Goal: Task Accomplishment & Management: Manage account settings

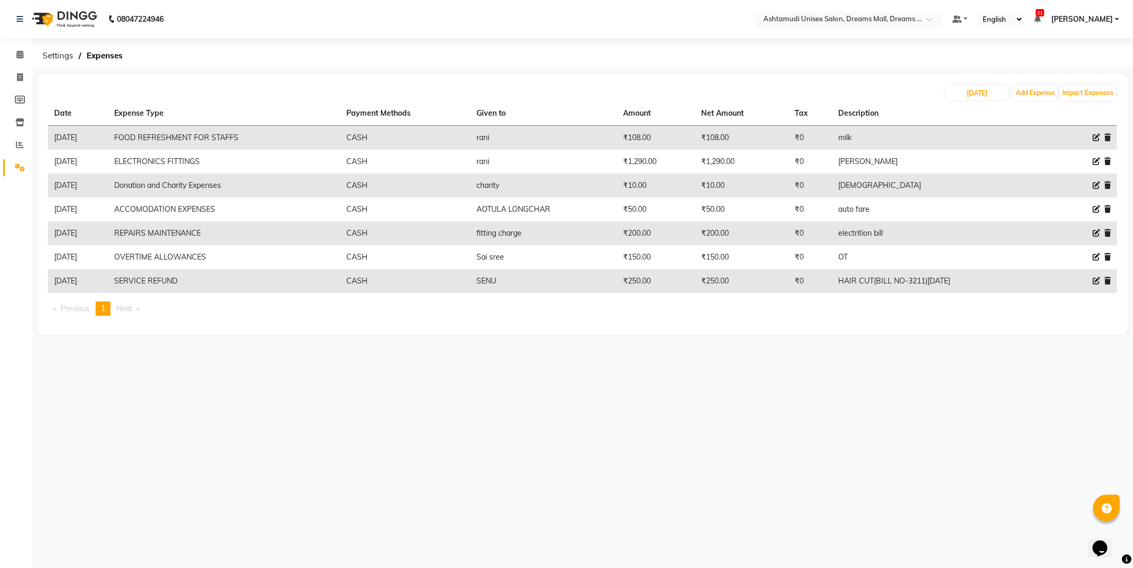
click at [875, 20] on input "text" at bounding box center [838, 20] width 154 height 11
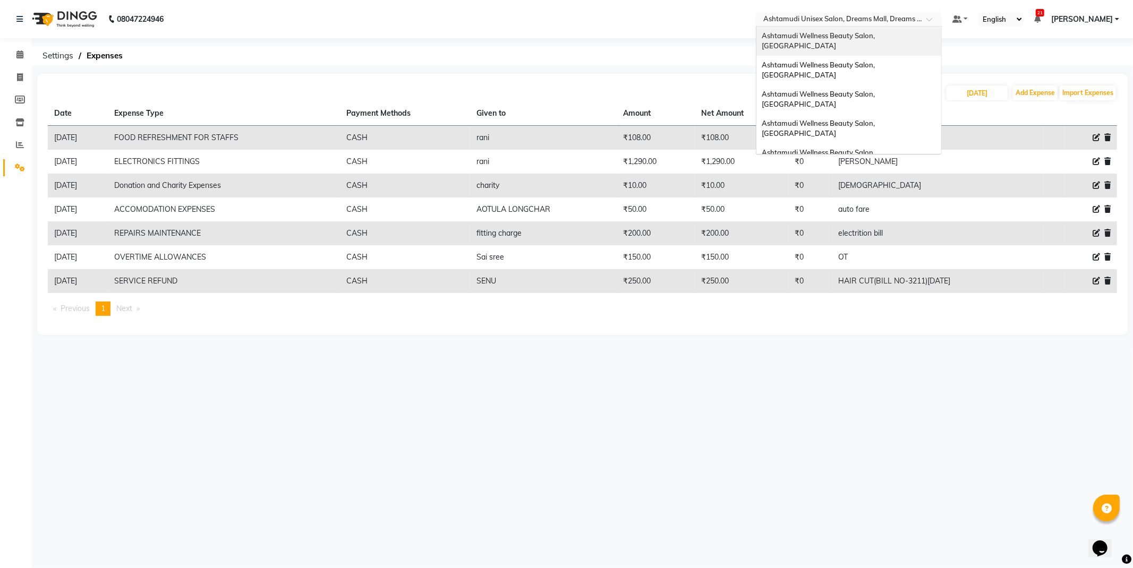
click at [914, 42] on div "Ashtamudi Wellness Beauty Salon, [GEOGRAPHIC_DATA]" at bounding box center [848, 41] width 185 height 29
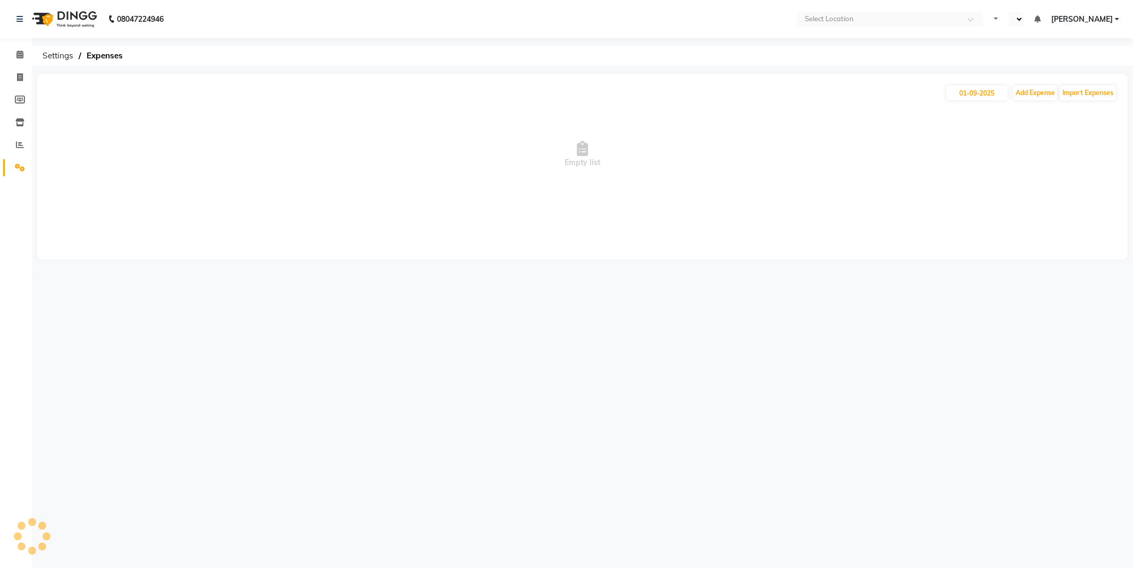
select select "en"
click at [969, 99] on input "01-09-2025" at bounding box center [977, 93] width 61 height 15
select select "9"
select select "2025"
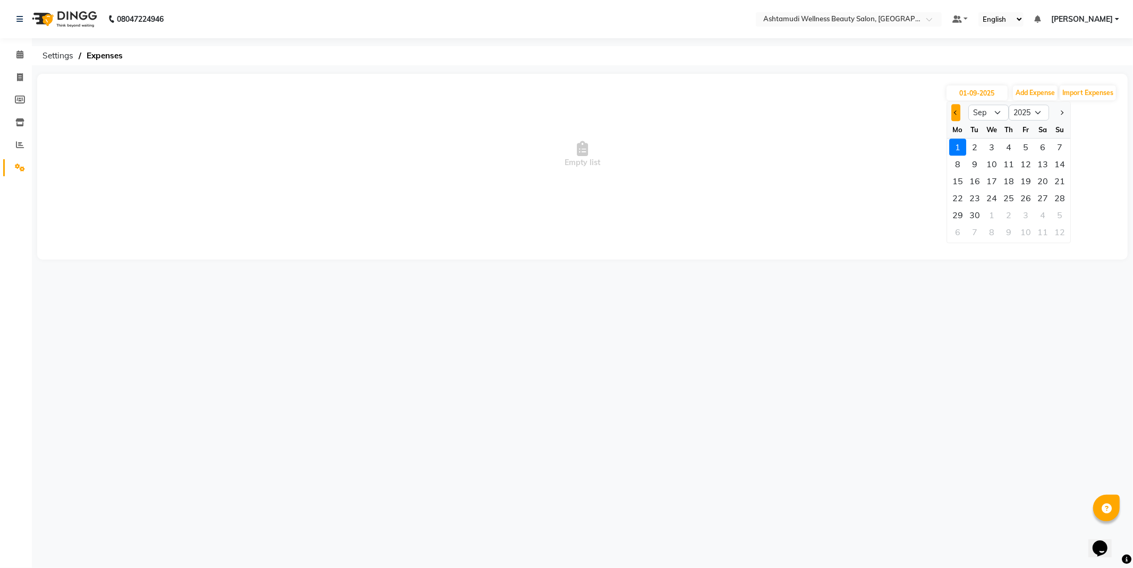
click at [957, 110] on span "Previous month" at bounding box center [956, 112] width 4 height 4
select select "8"
click at [1043, 216] on div "30" at bounding box center [1042, 215] width 17 height 17
type input "30-08-2025"
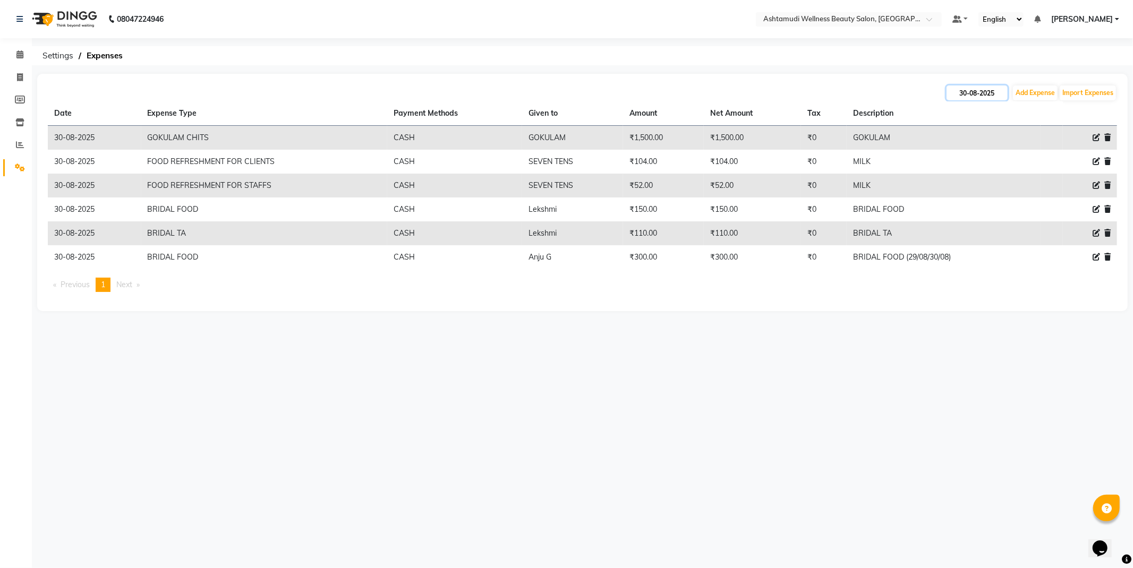
click at [975, 96] on input "30-08-2025" at bounding box center [977, 93] width 61 height 15
select select "8"
select select "2025"
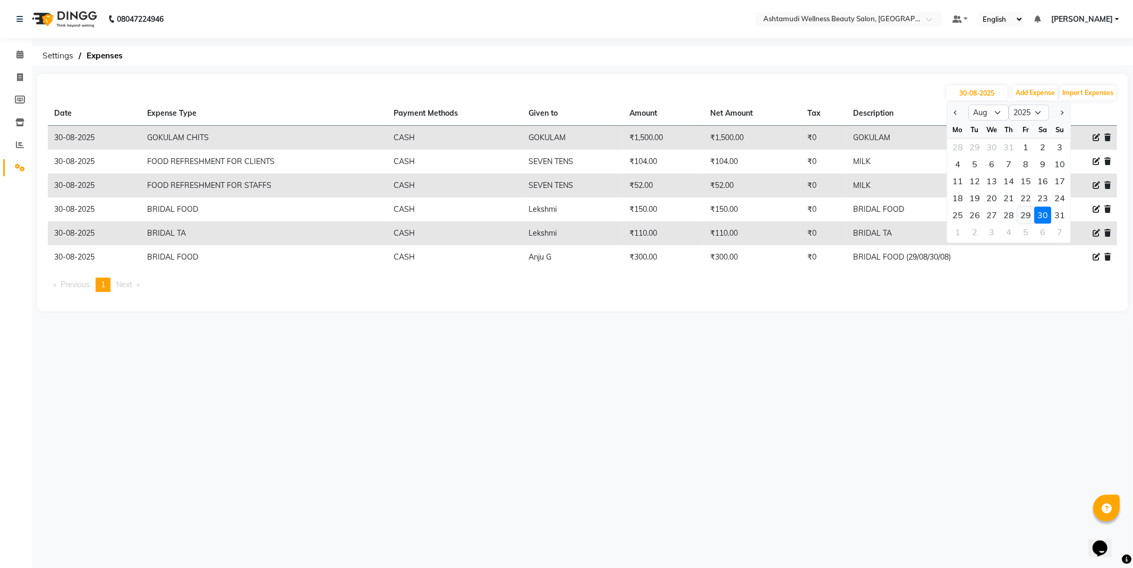
click at [1020, 214] on div "29" at bounding box center [1025, 215] width 17 height 17
type input "[DATE]"
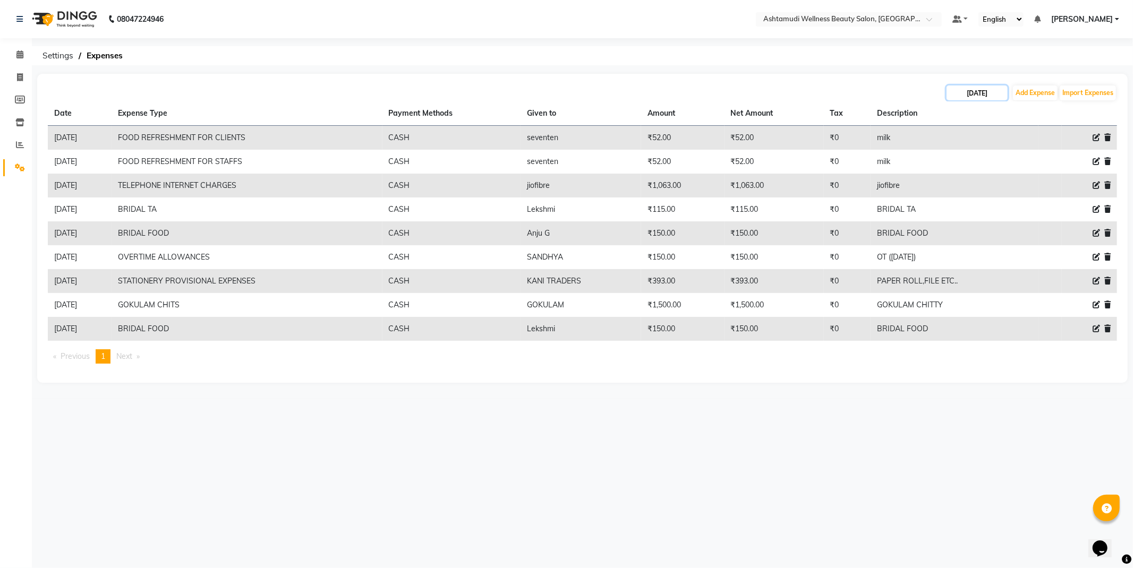
click at [981, 93] on input "[DATE]" at bounding box center [977, 93] width 61 height 15
select select "8"
select select "2025"
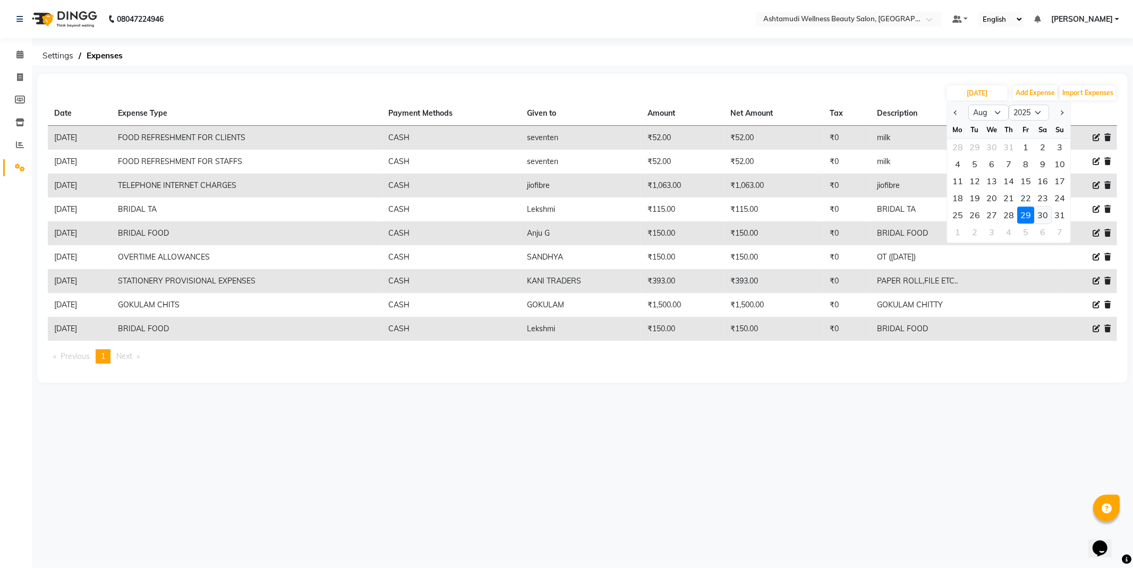
click at [1045, 215] on div "30" at bounding box center [1042, 215] width 17 height 17
type input "30-08-2025"
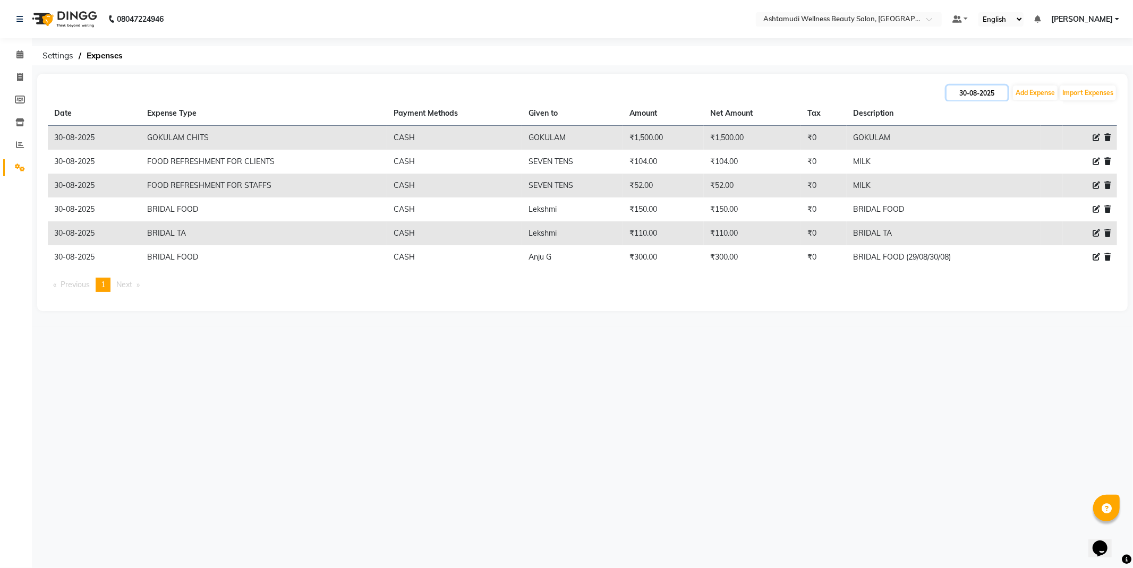
click at [990, 91] on input "30-08-2025" at bounding box center [977, 93] width 61 height 15
select select "8"
select select "2025"
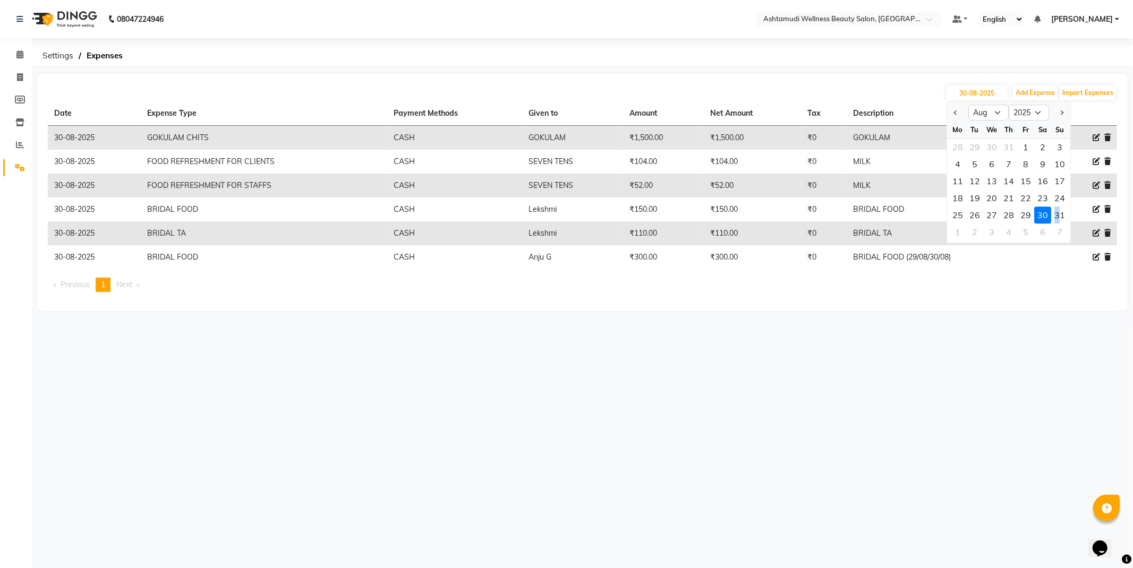
click at [1058, 218] on div "31" at bounding box center [1059, 215] width 17 height 17
type input "31-08-2025"
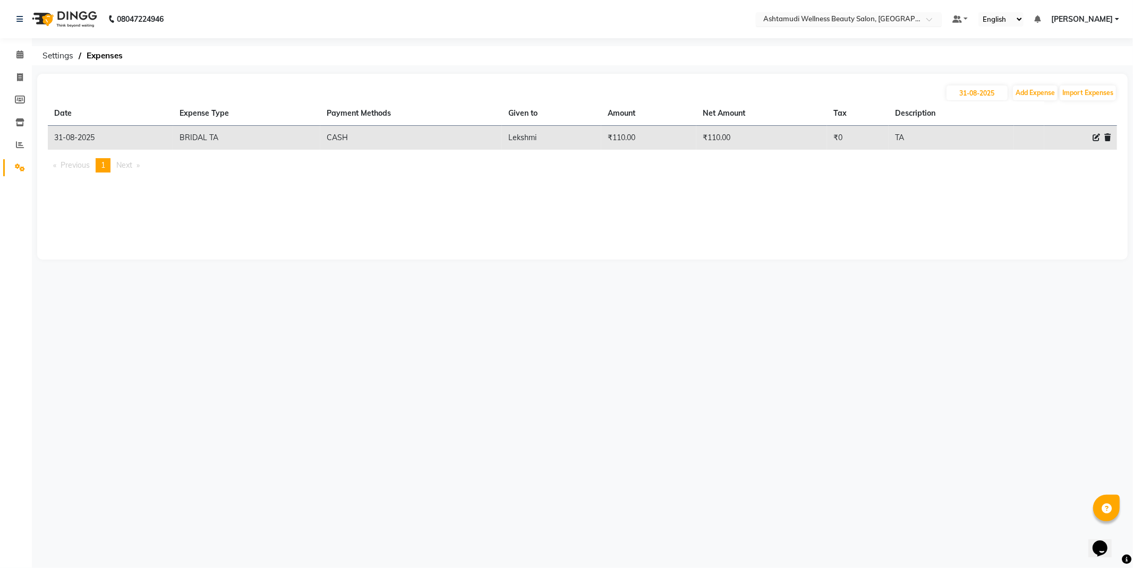
click at [888, 15] on input "text" at bounding box center [838, 20] width 154 height 11
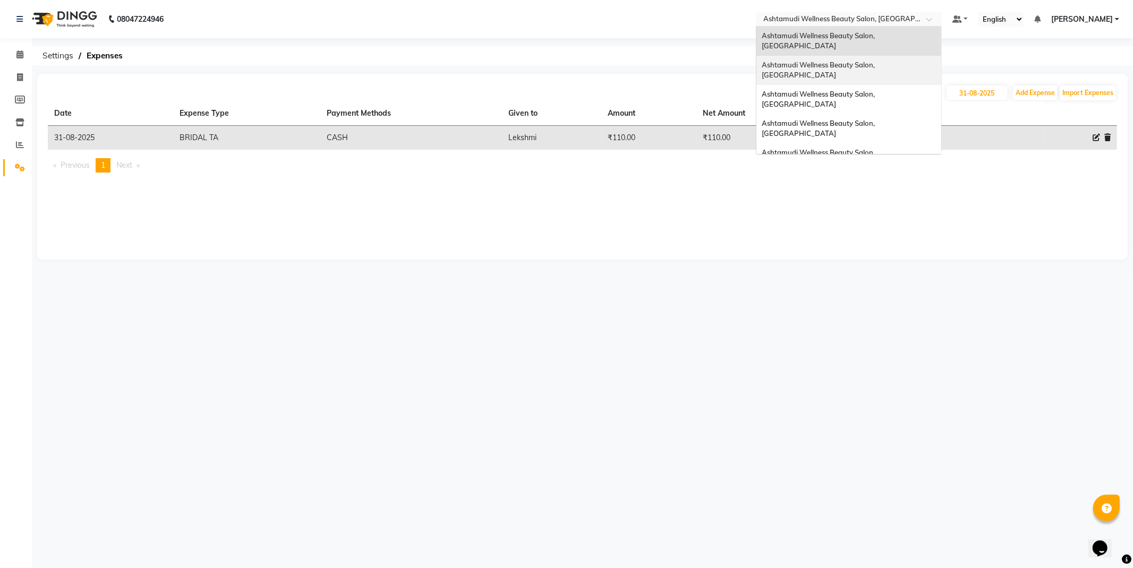
click at [876, 61] on span "Ashtamudi Wellness Beauty Salon, Guruvayur" at bounding box center [819, 70] width 115 height 19
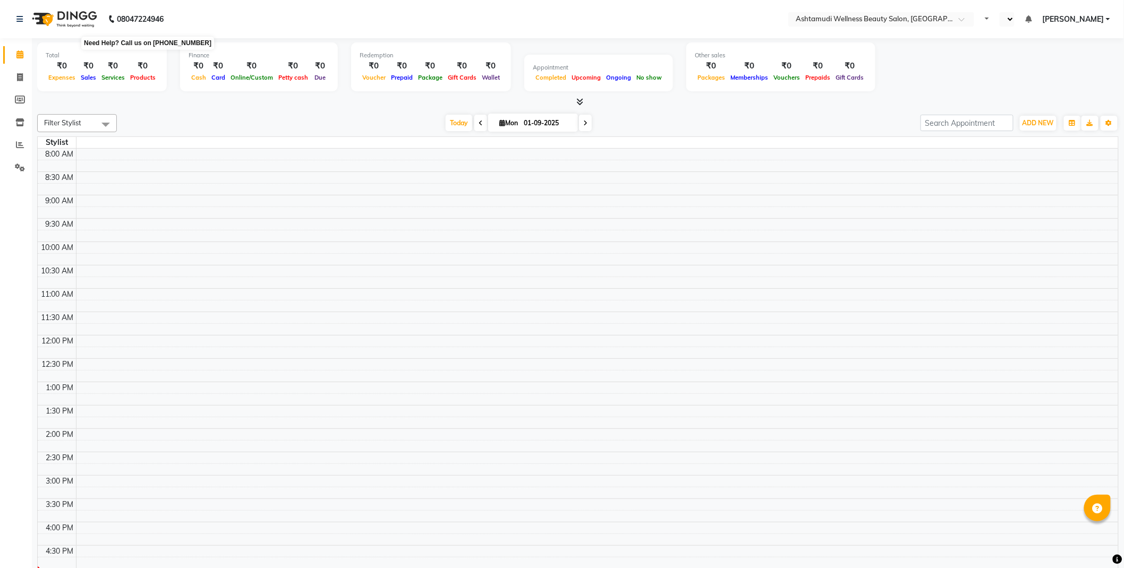
select select "en"
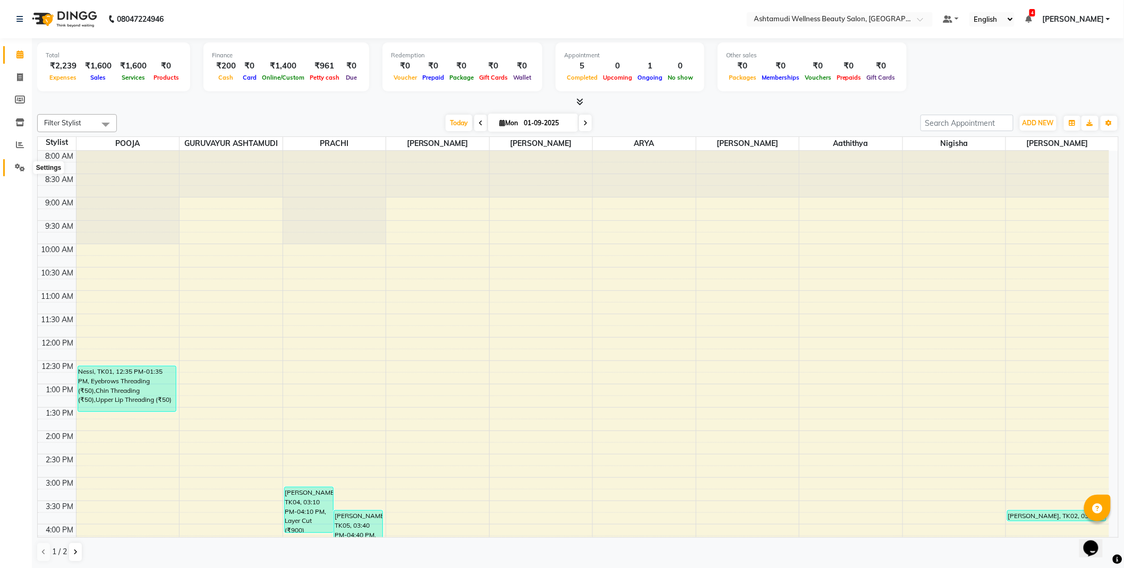
click at [16, 165] on icon at bounding box center [20, 168] width 10 height 8
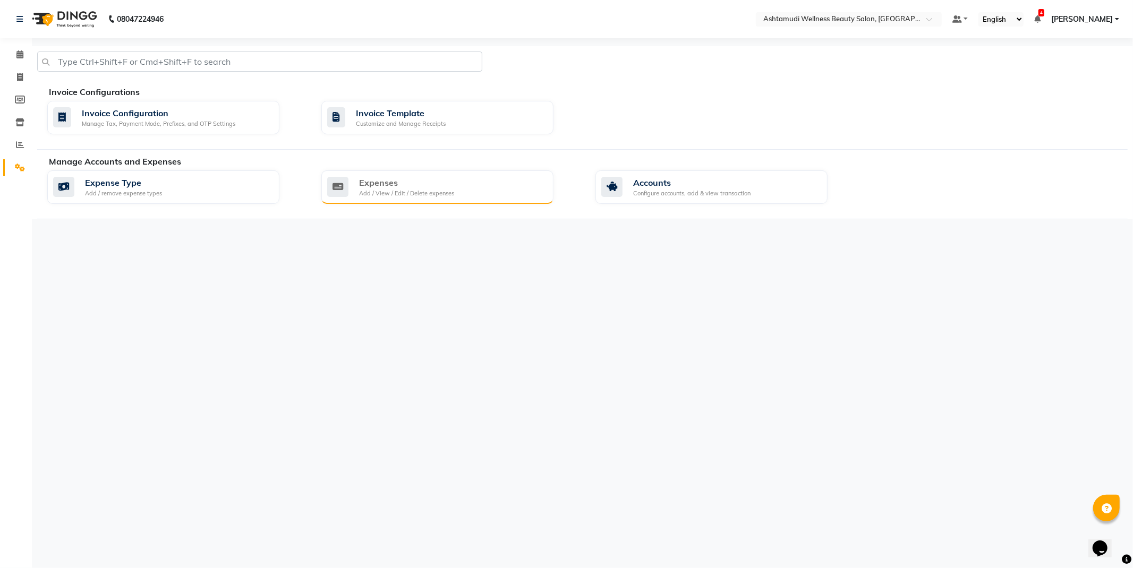
click at [379, 177] on div "Expenses" at bounding box center [406, 182] width 95 height 13
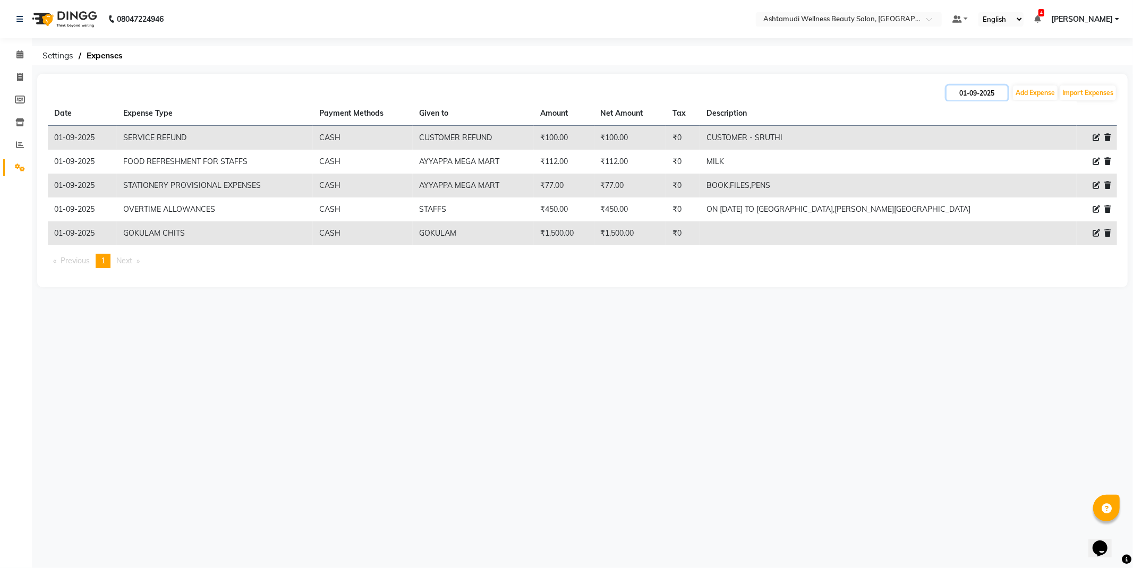
click at [977, 86] on input "01-09-2025" at bounding box center [977, 93] width 61 height 15
select select "9"
select select "2025"
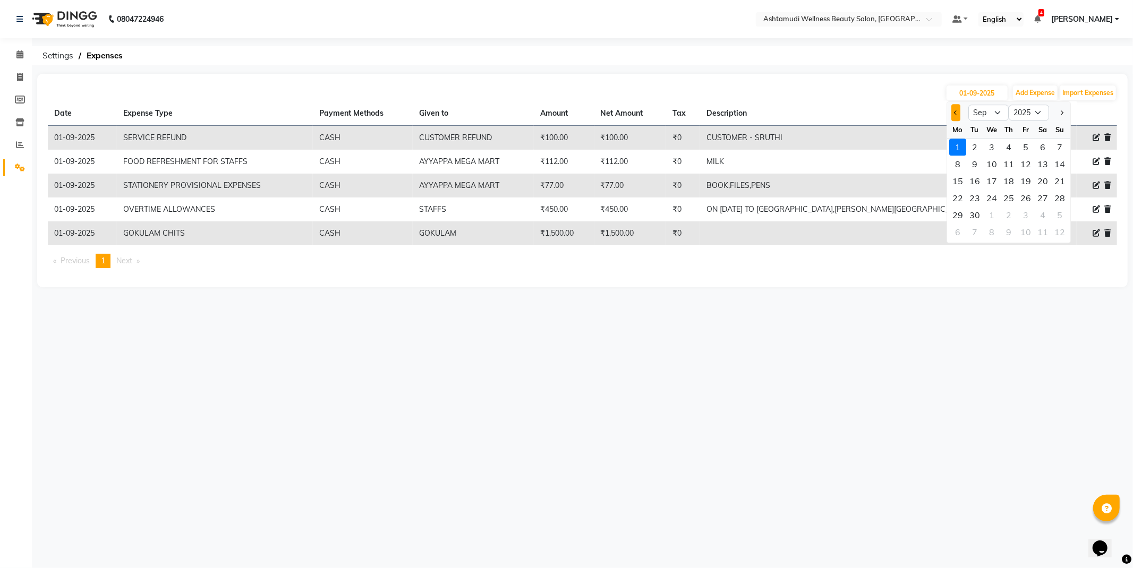
click at [952, 112] on button "Previous month" at bounding box center [955, 112] width 9 height 17
select select "8"
click at [1027, 214] on div "29" at bounding box center [1025, 215] width 17 height 17
type input "[DATE]"
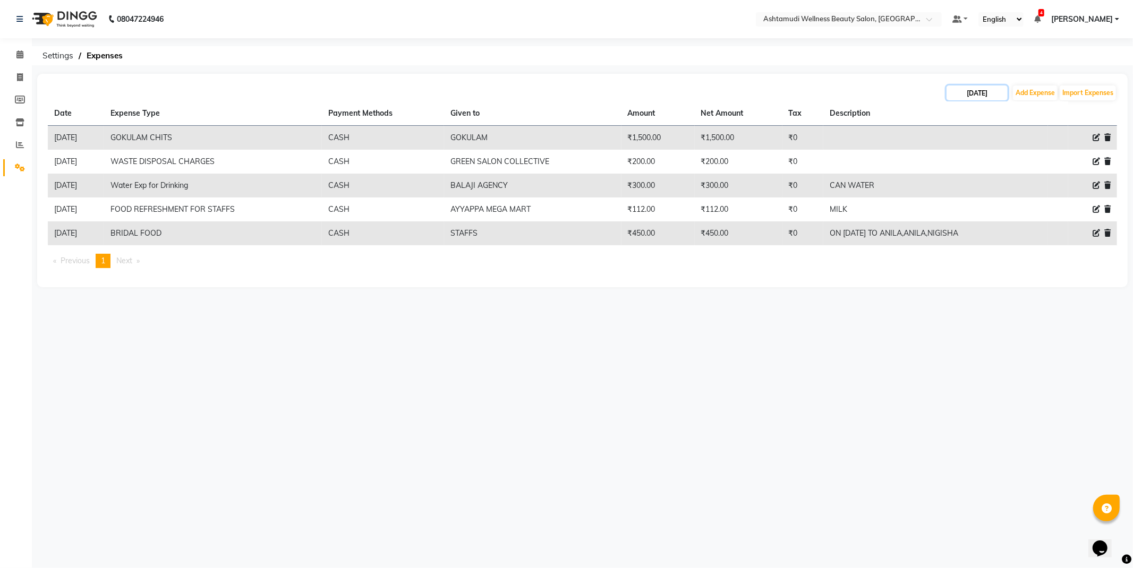
click at [970, 87] on input "[DATE]" at bounding box center [977, 93] width 61 height 15
select select "8"
select select "2025"
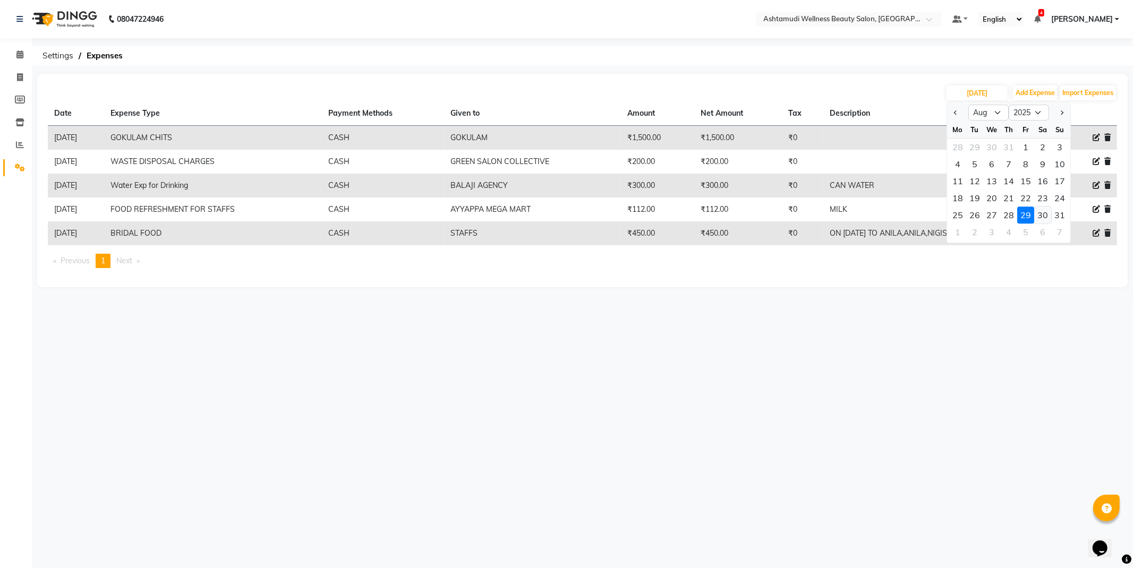
click at [1038, 210] on div "30" at bounding box center [1042, 215] width 17 height 17
type input "30-08-2025"
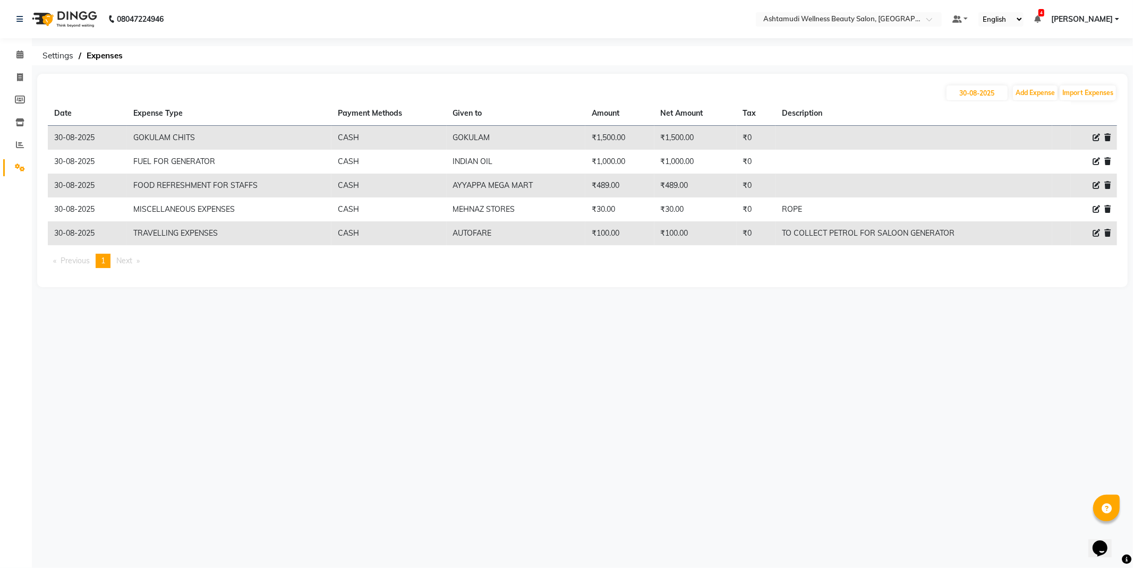
click at [1012, 44] on div "08047224946 Select Location × Ashtamudi Wellness Beauty Salon, Guruvayur Defaul…" at bounding box center [566, 284] width 1133 height 568
click at [993, 86] on input "30-08-2025" at bounding box center [977, 93] width 61 height 15
select select "8"
select select "2025"
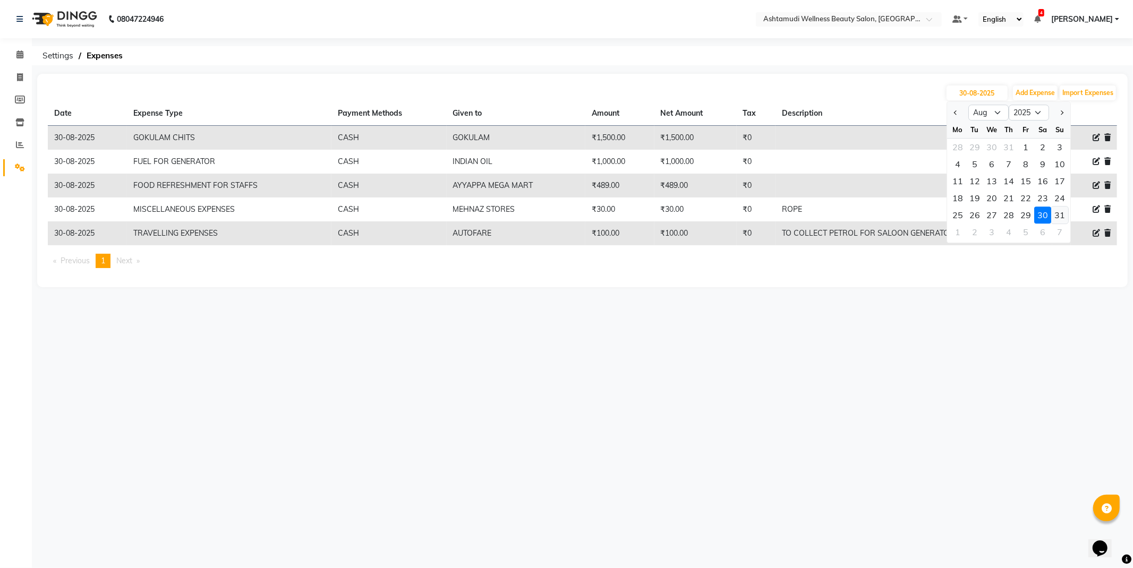
click at [1058, 215] on div "31" at bounding box center [1059, 215] width 17 height 17
type input "31-08-2025"
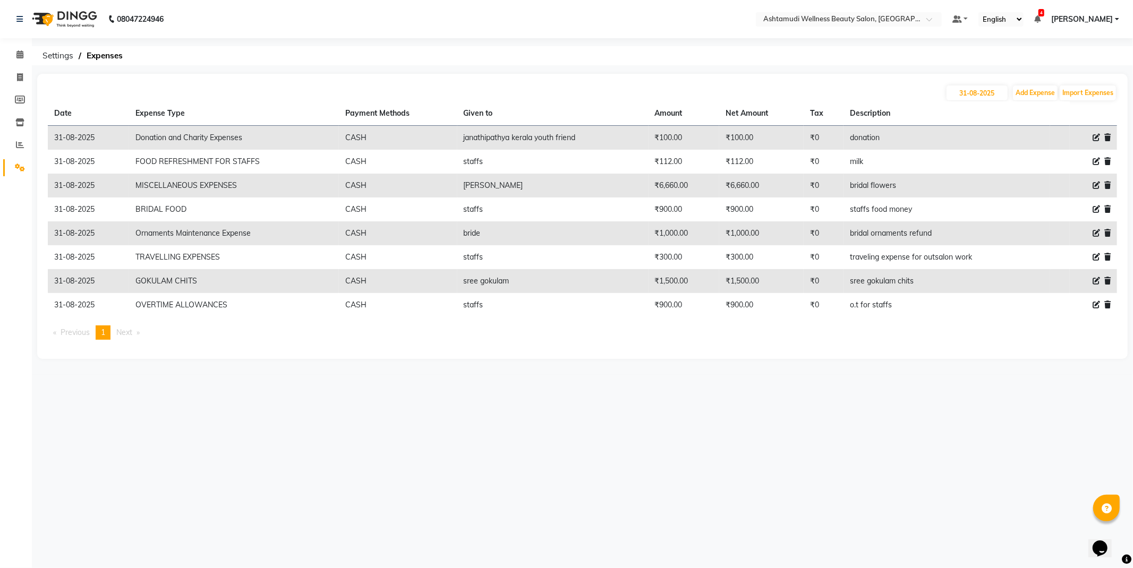
click at [1098, 232] on icon at bounding box center [1096, 232] width 7 height 7
select select "11589"
select select "1"
select select "3492"
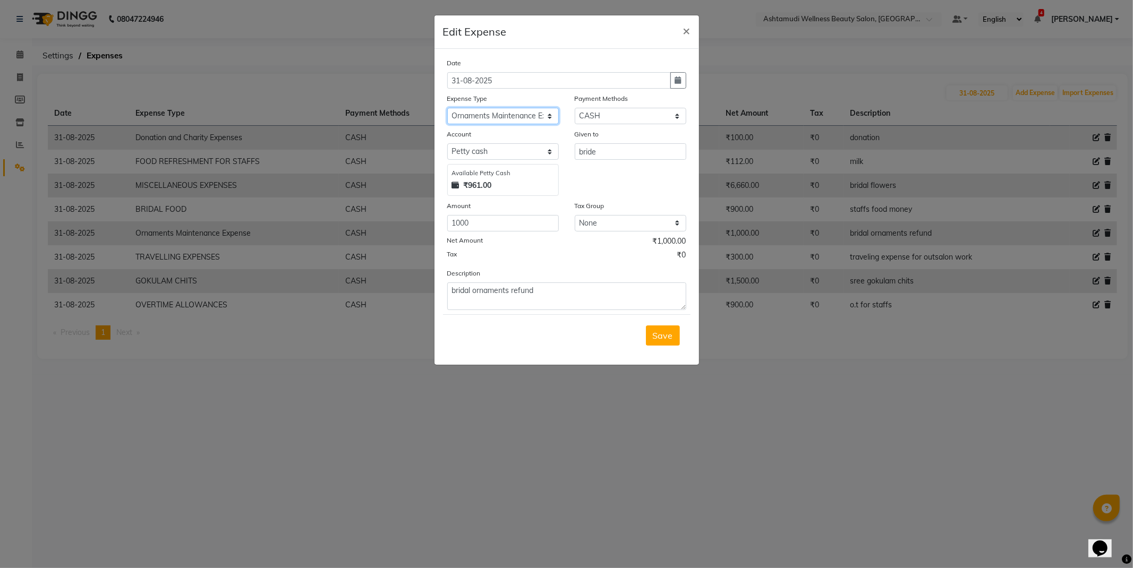
click at [514, 113] on select "Select ACCOMODATION EXPENSES ADVERTISEMENT SALES PROMOTIONAL EXPENSES Bonus BRI…" at bounding box center [503, 116] width 112 height 16
click at [494, 112] on select "Select ACCOMODATION EXPENSES ADVERTISEMENT SALES PROMOTIONAL EXPENSES Bonus BRI…" at bounding box center [503, 116] width 112 height 16
select select "6168"
click at [447, 108] on select "Select ACCOMODATION EXPENSES ADVERTISEMENT SALES PROMOTIONAL EXPENSES Bonus BRI…" at bounding box center [503, 116] width 112 height 16
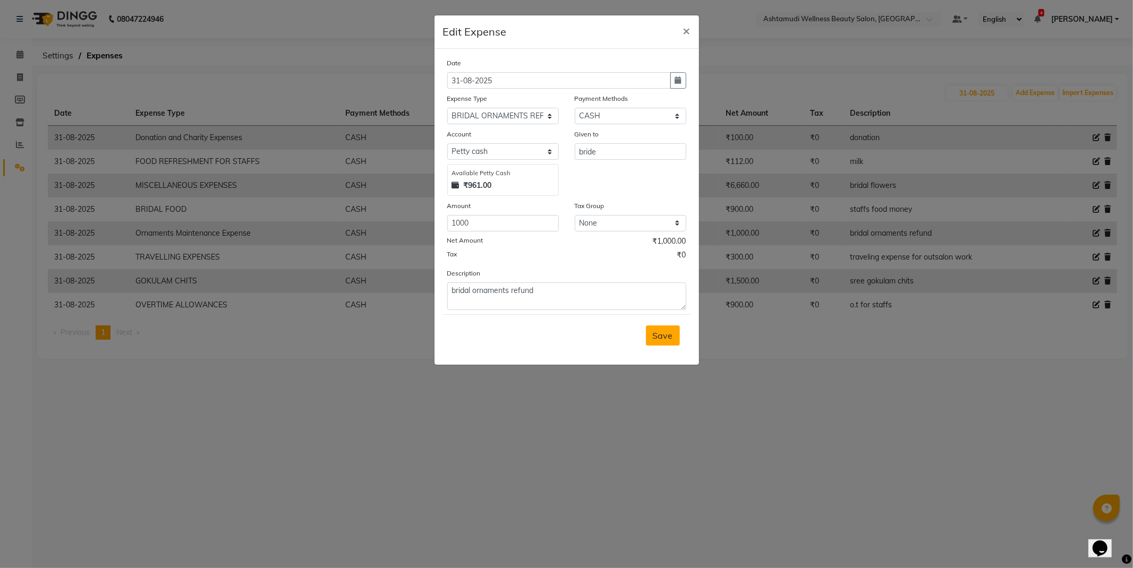
click at [663, 332] on span "Save" at bounding box center [663, 335] width 20 height 11
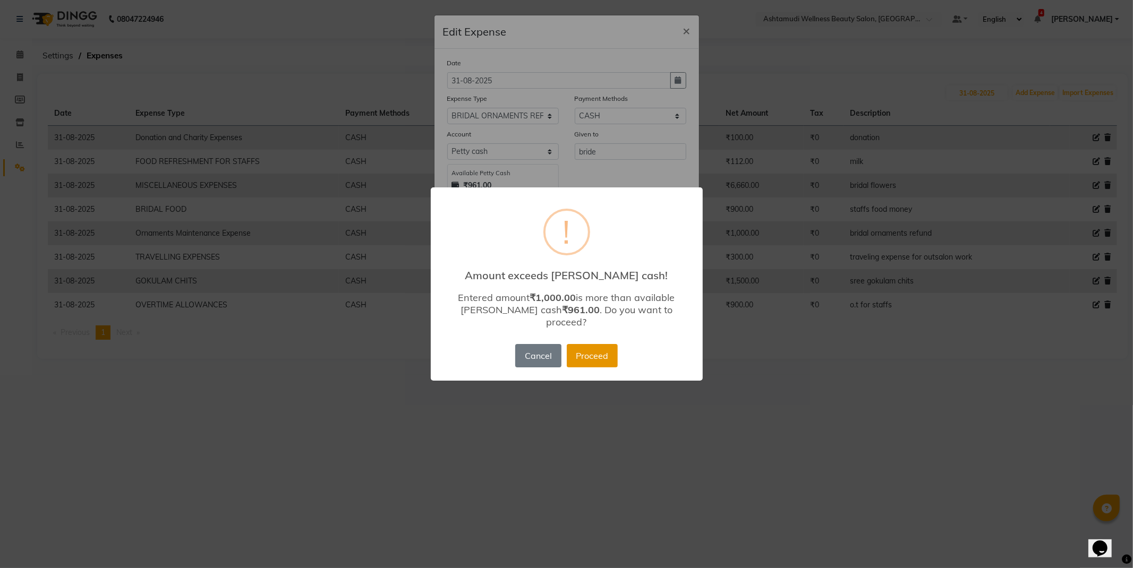
click at [591, 346] on button "Proceed" at bounding box center [592, 355] width 51 height 23
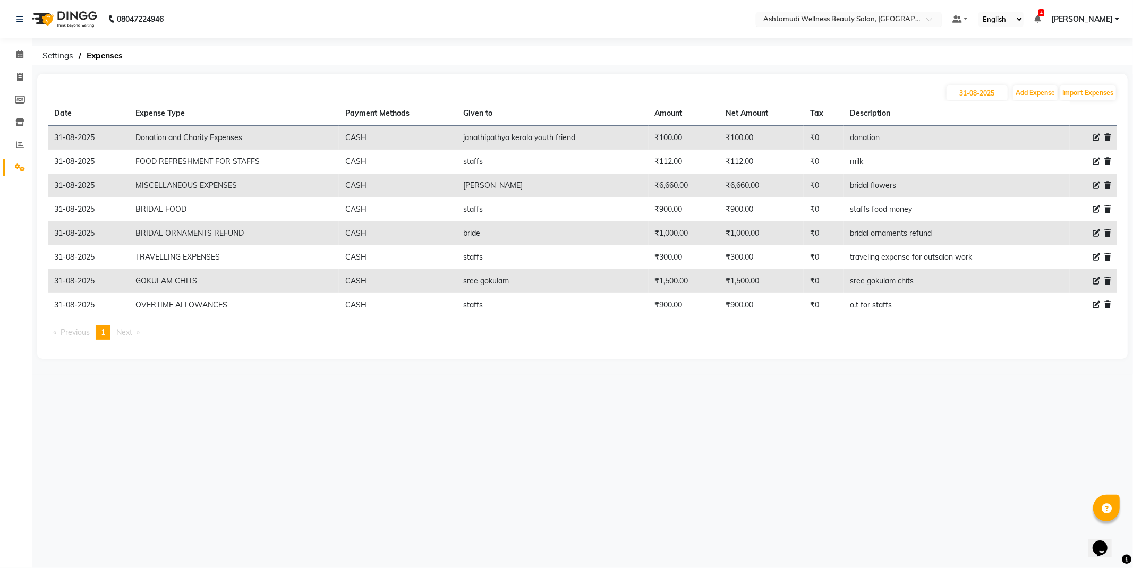
click at [915, 22] on input "text" at bounding box center [838, 20] width 154 height 11
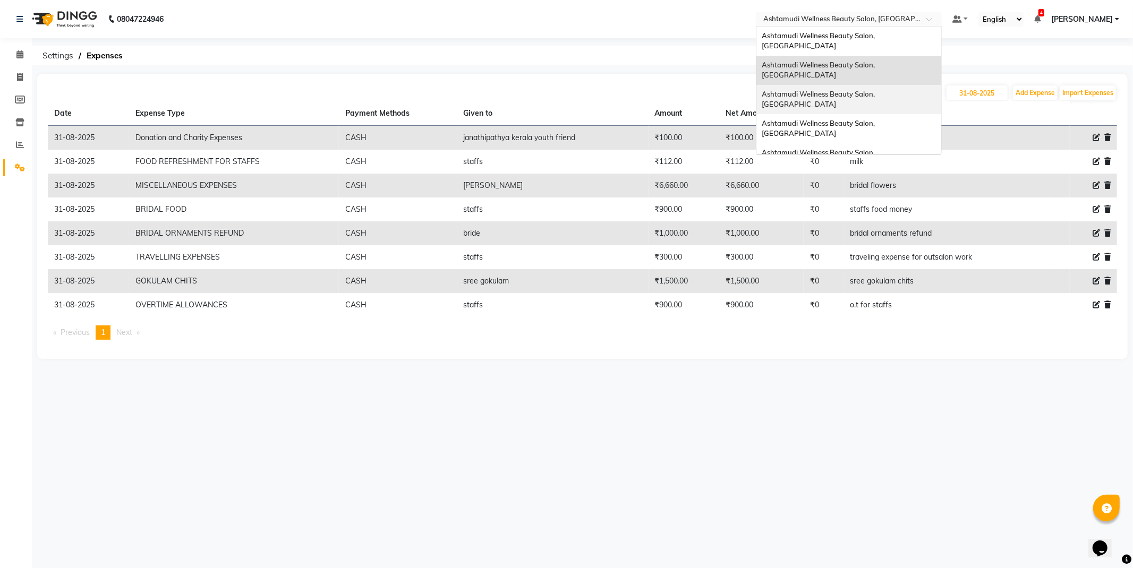
click at [876, 90] on span "Ashtamudi Wellness Beauty Salon, Kazakoottam" at bounding box center [819, 99] width 115 height 19
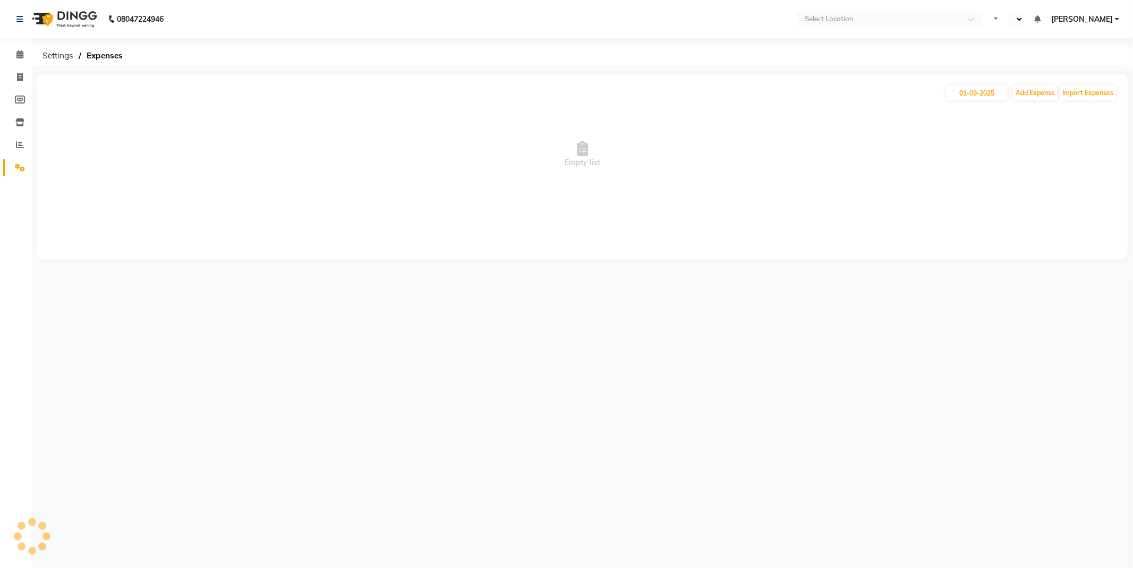
select select "en"
click at [979, 97] on input "01-09-2025" at bounding box center [977, 93] width 61 height 15
select select "9"
select select "2025"
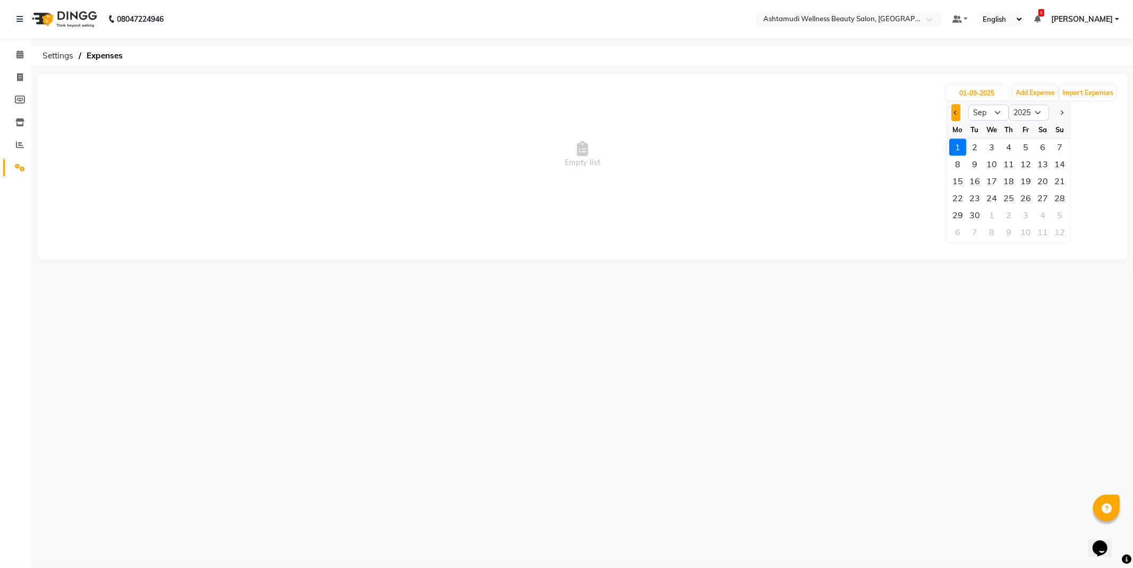
click at [953, 113] on button "Previous month" at bounding box center [955, 112] width 9 height 17
select select "8"
click at [1046, 216] on div "30" at bounding box center [1042, 215] width 17 height 17
type input "30-08-2025"
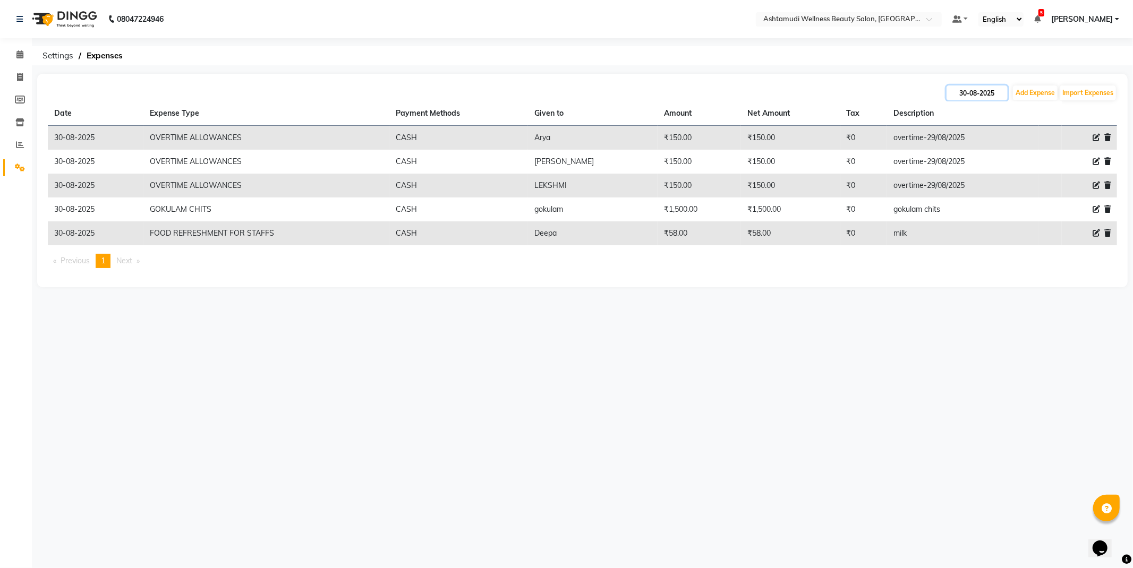
click at [986, 92] on input "30-08-2025" at bounding box center [977, 93] width 61 height 15
select select "8"
select select "2025"
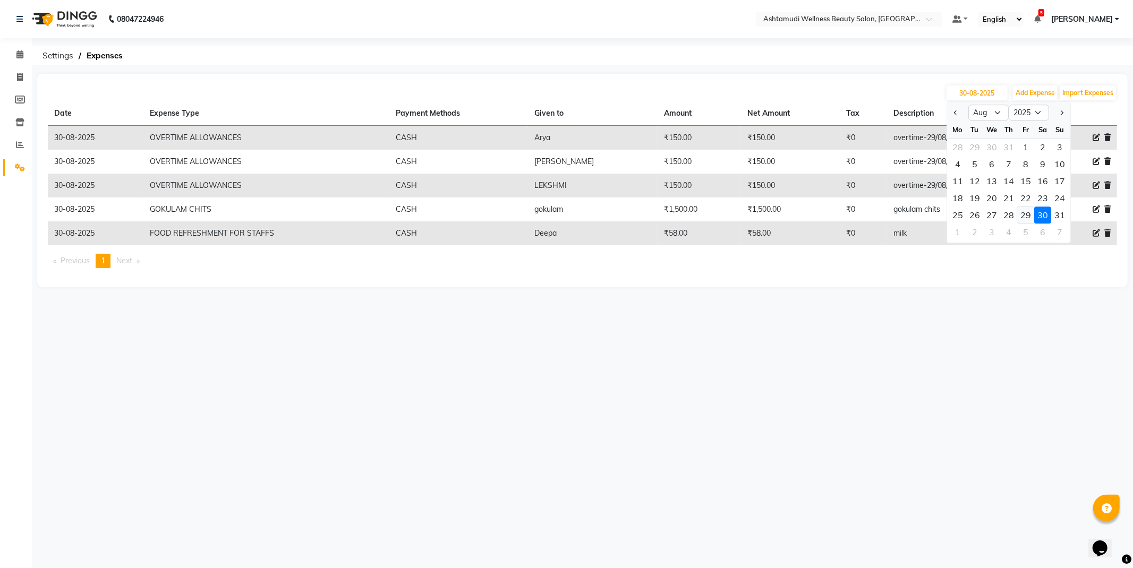
click at [1021, 216] on div "29" at bounding box center [1025, 215] width 17 height 17
type input "[DATE]"
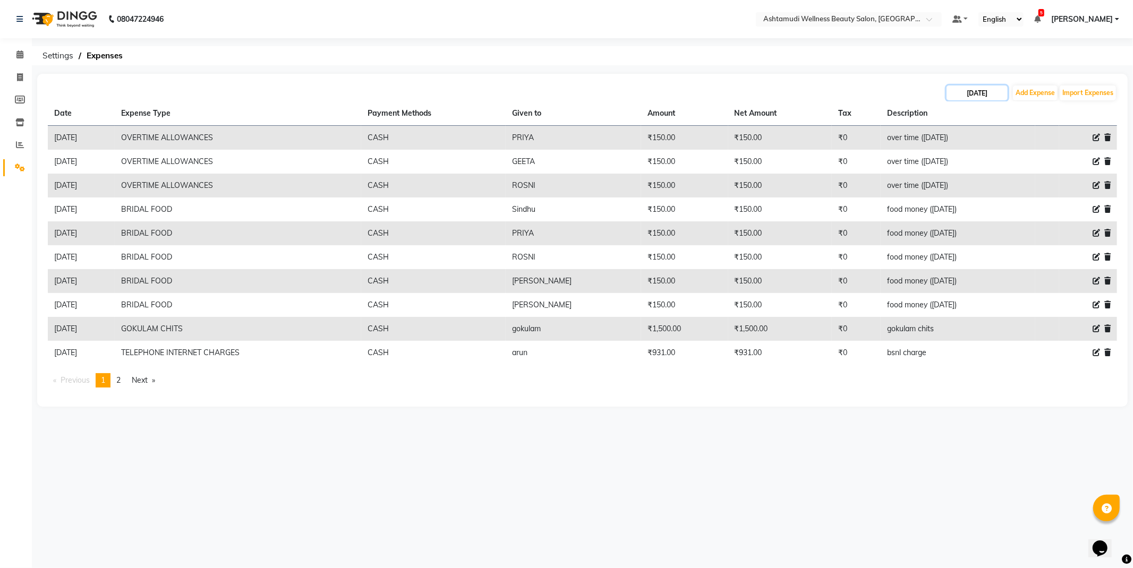
click at [991, 97] on input "[DATE]" at bounding box center [977, 93] width 61 height 15
select select "8"
select select "2025"
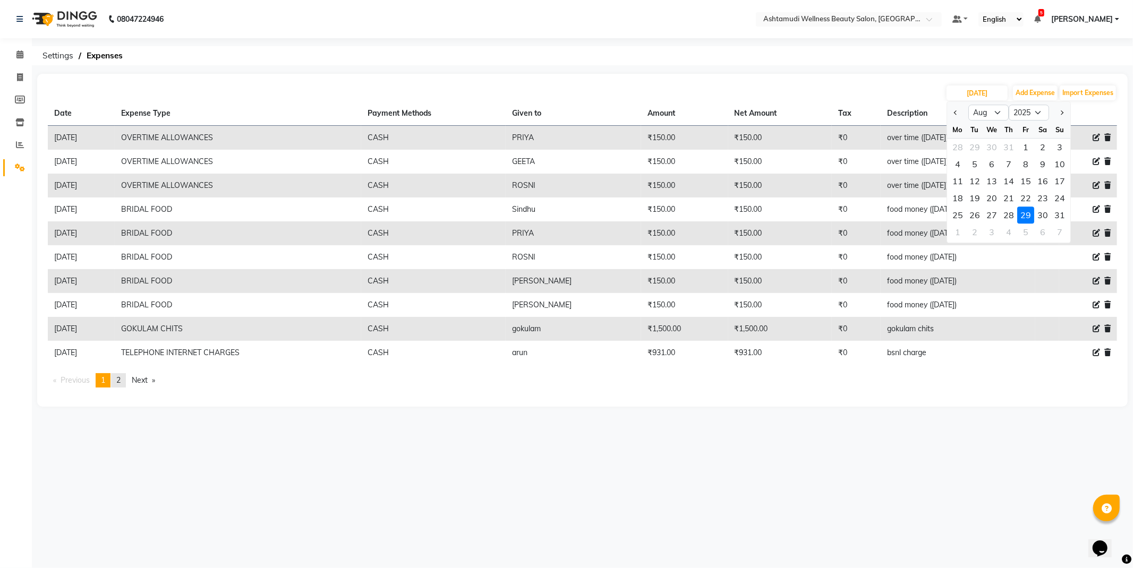
click at [114, 381] on link "page 2" at bounding box center [118, 380] width 15 height 14
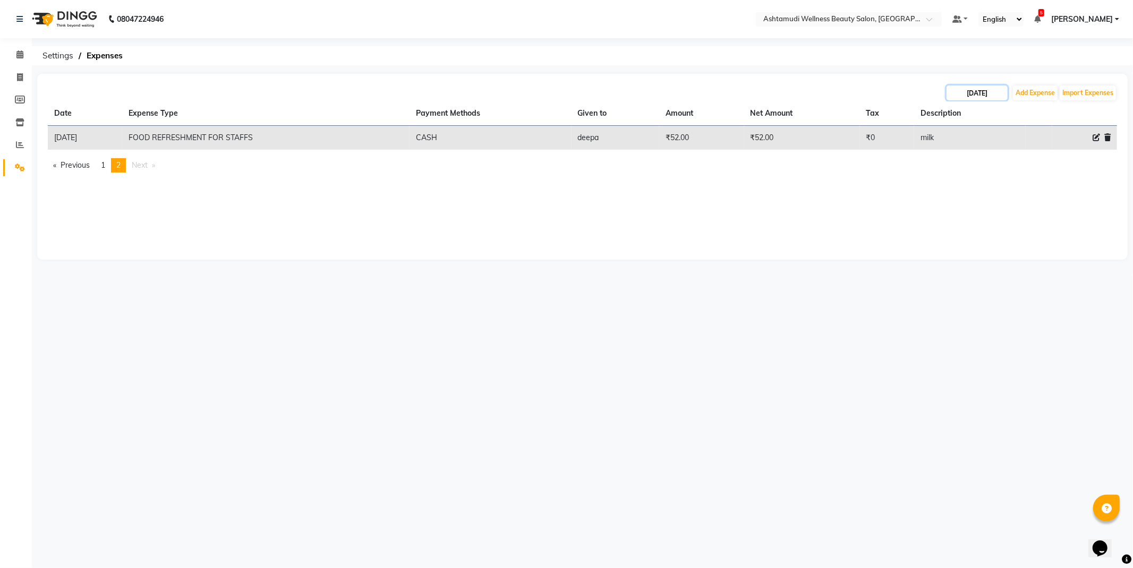
click at [969, 92] on input "[DATE]" at bounding box center [977, 93] width 61 height 15
select select "8"
select select "2025"
click at [1039, 217] on div "30" at bounding box center [1042, 215] width 17 height 17
type input "30-08-2025"
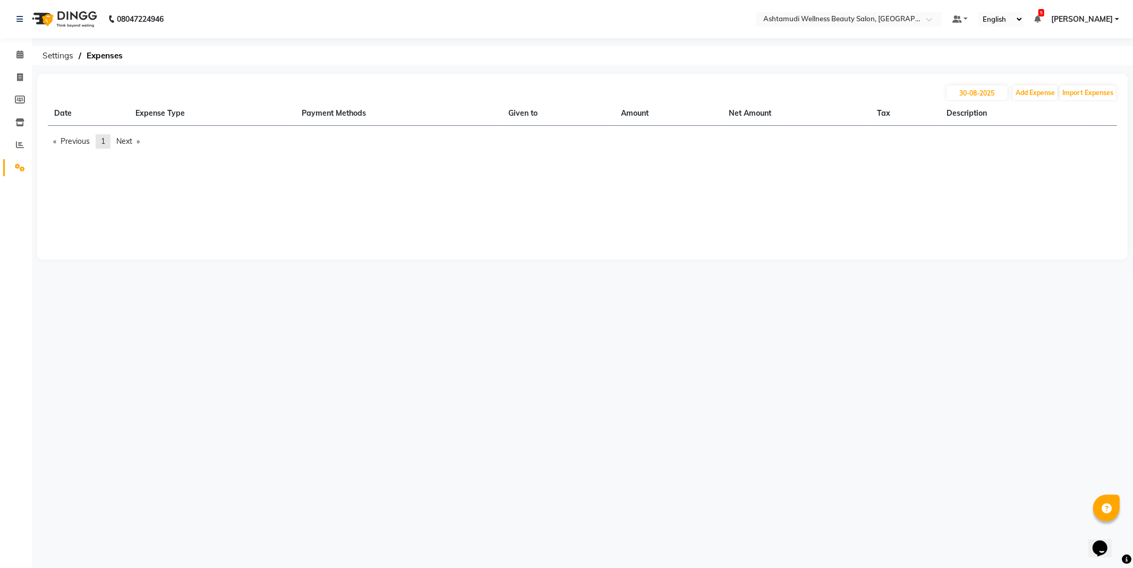
click at [105, 140] on span "1" at bounding box center [103, 142] width 4 height 10
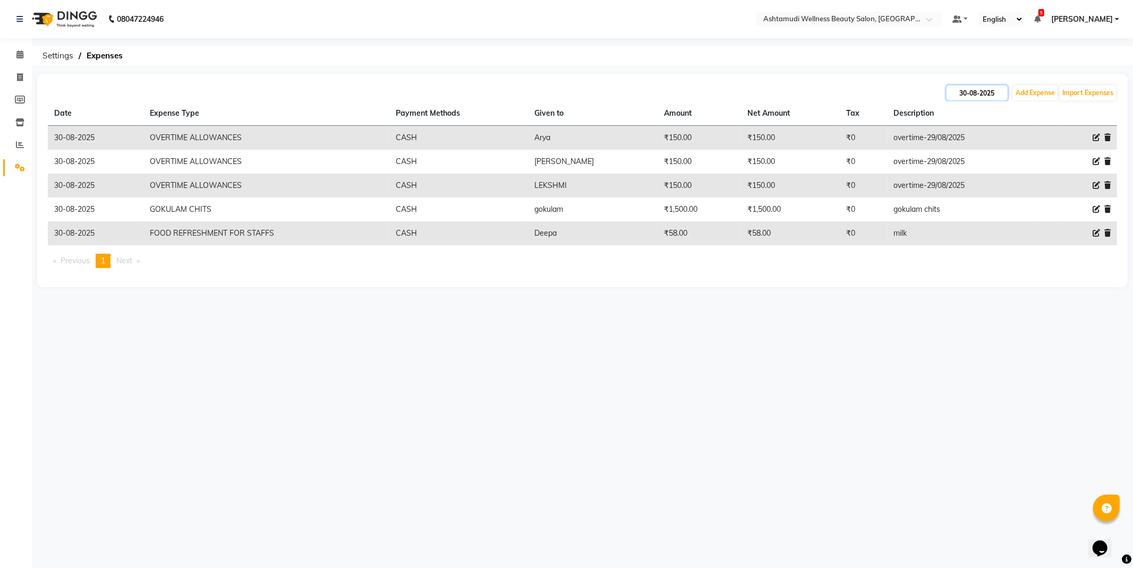
click at [973, 91] on input "30-08-2025" at bounding box center [977, 93] width 61 height 15
select select "8"
select select "2025"
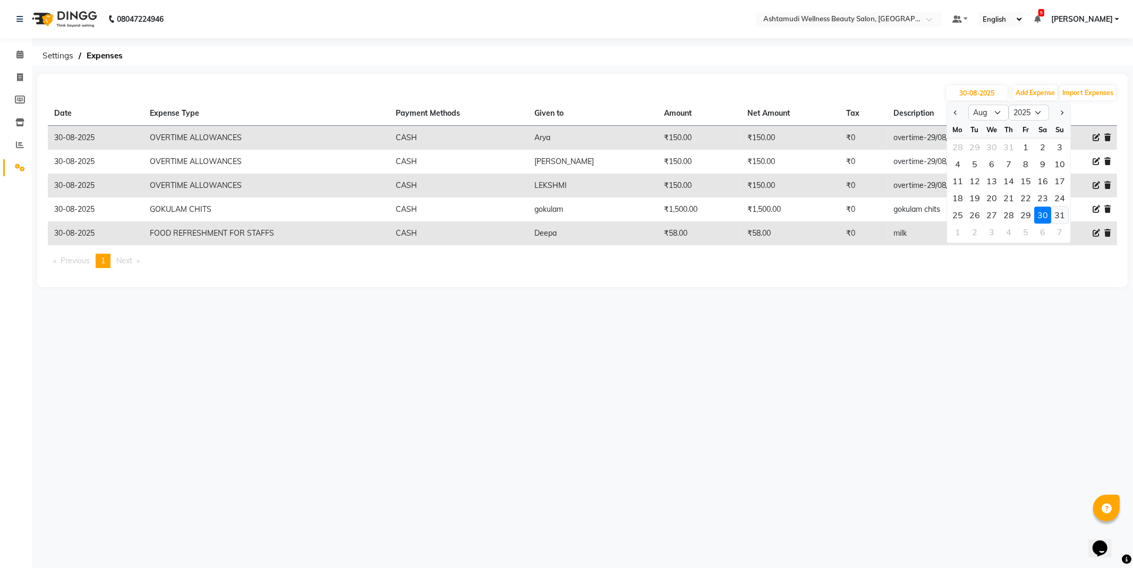
click at [1061, 211] on div "31" at bounding box center [1059, 215] width 17 height 17
type input "31-08-2025"
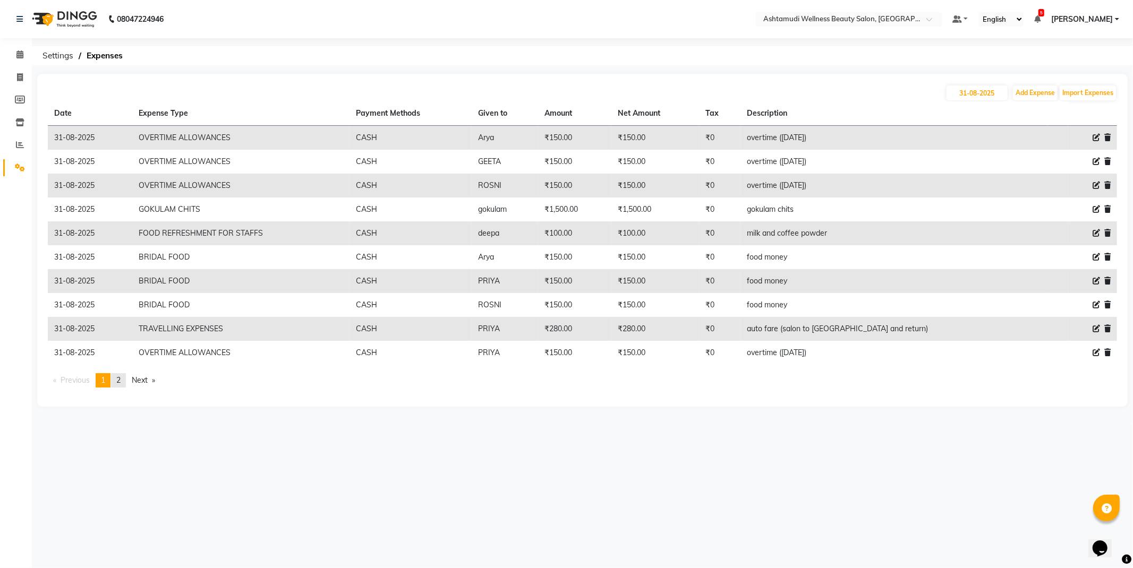
click at [121, 381] on span "2" at bounding box center [118, 381] width 4 height 10
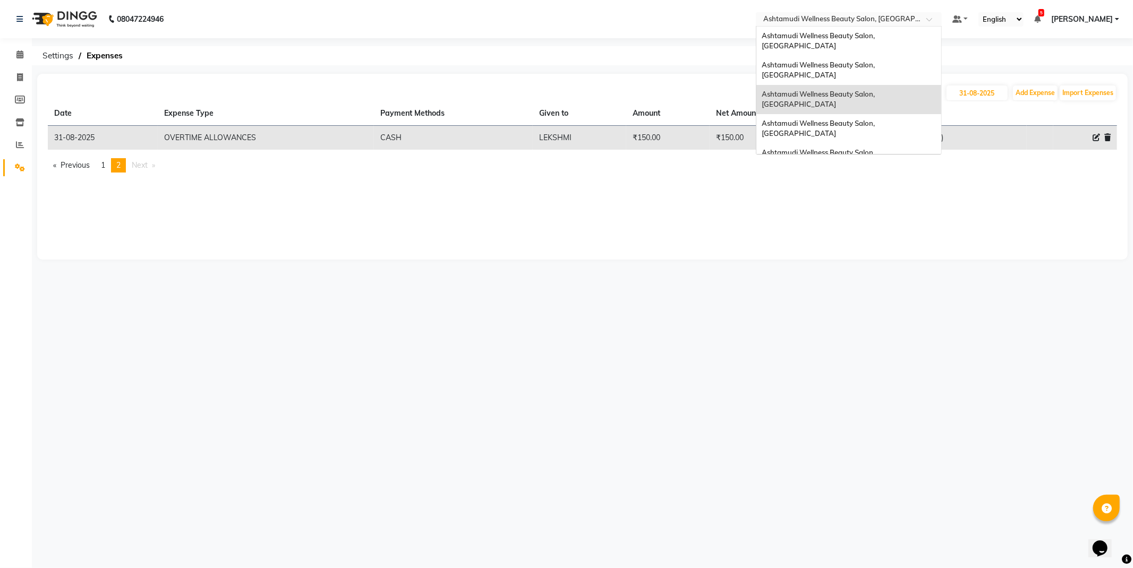
click at [928, 16] on div at bounding box center [849, 20] width 186 height 11
click at [876, 119] on span "Ashtamudi Wellness Beauty Salon, [GEOGRAPHIC_DATA]" at bounding box center [819, 128] width 115 height 19
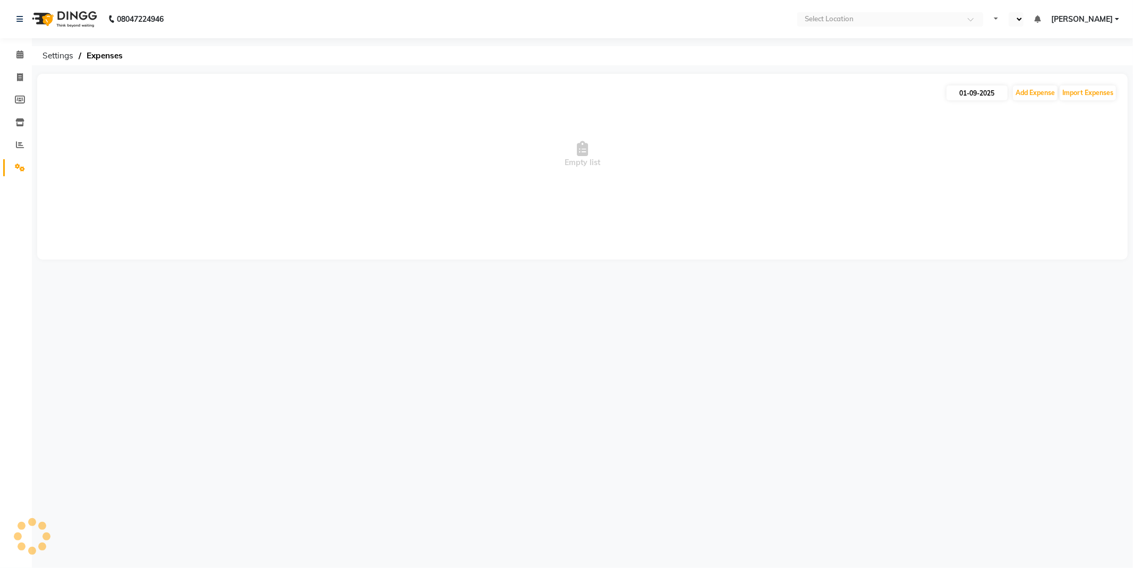
select select "en"
click at [971, 88] on input "01-09-2025" at bounding box center [977, 93] width 61 height 15
select select "9"
select select "2025"
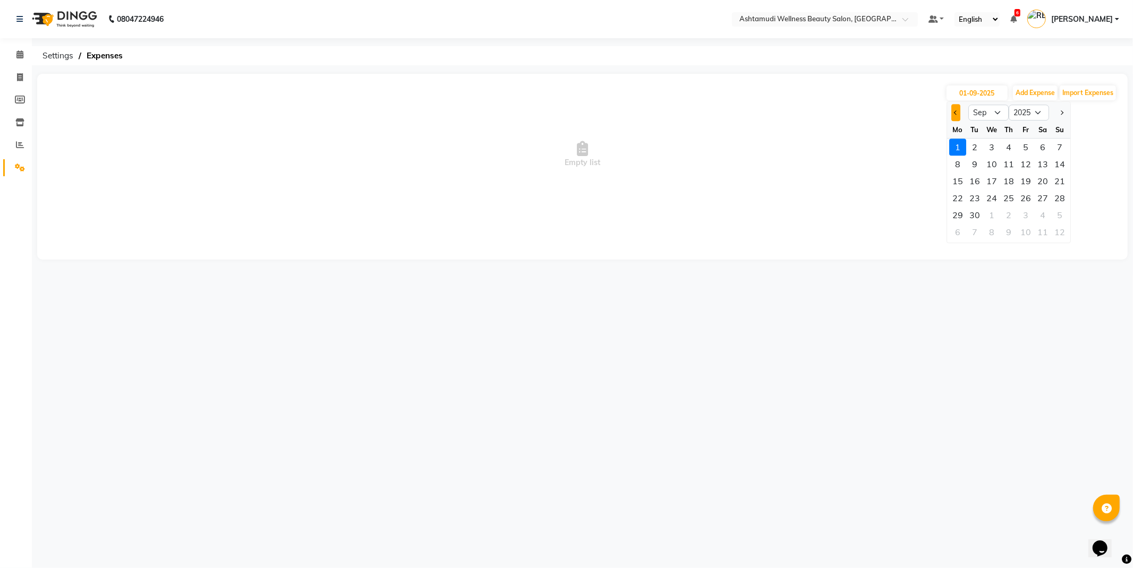
click at [953, 110] on button "Previous month" at bounding box center [955, 112] width 9 height 17
select select "8"
click at [1029, 209] on div "29" at bounding box center [1025, 215] width 17 height 17
type input "[DATE]"
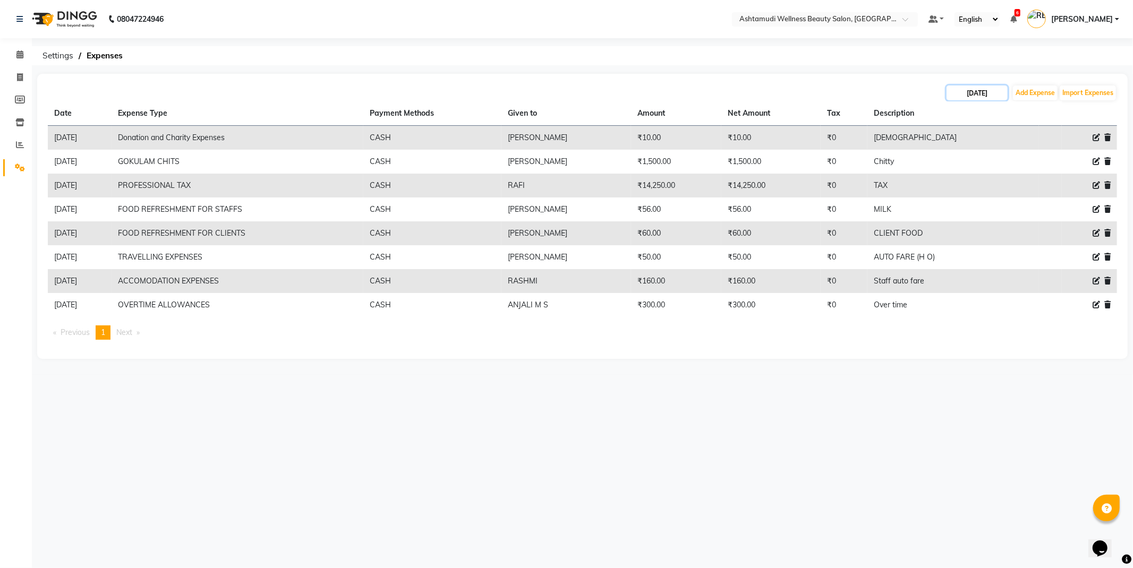
click at [1001, 88] on input "[DATE]" at bounding box center [977, 93] width 61 height 15
select select "8"
select select "2025"
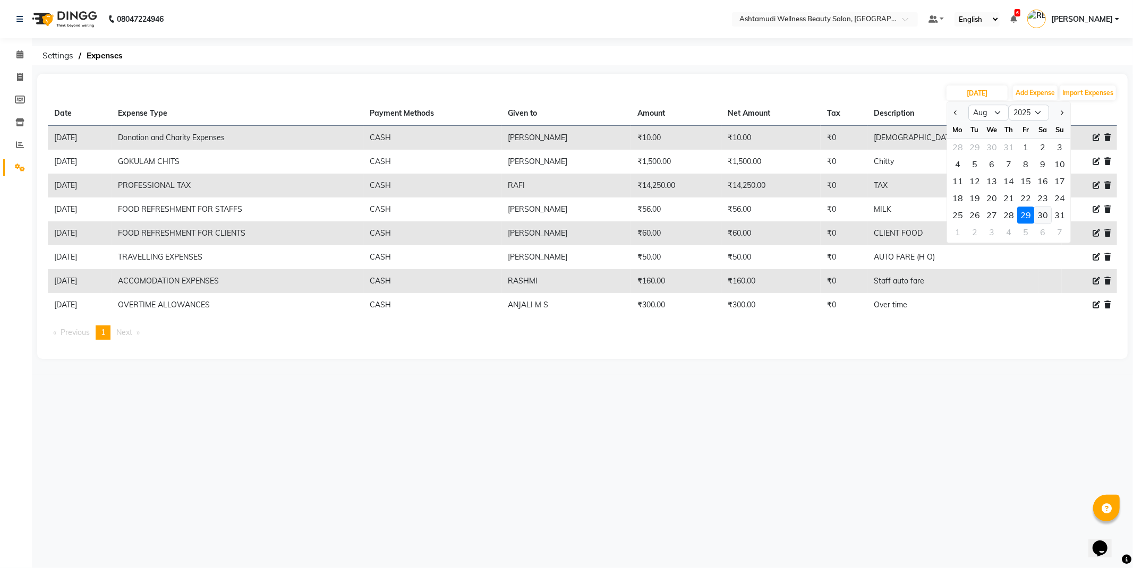
click at [1045, 210] on div "30" at bounding box center [1042, 215] width 17 height 17
type input "30-08-2025"
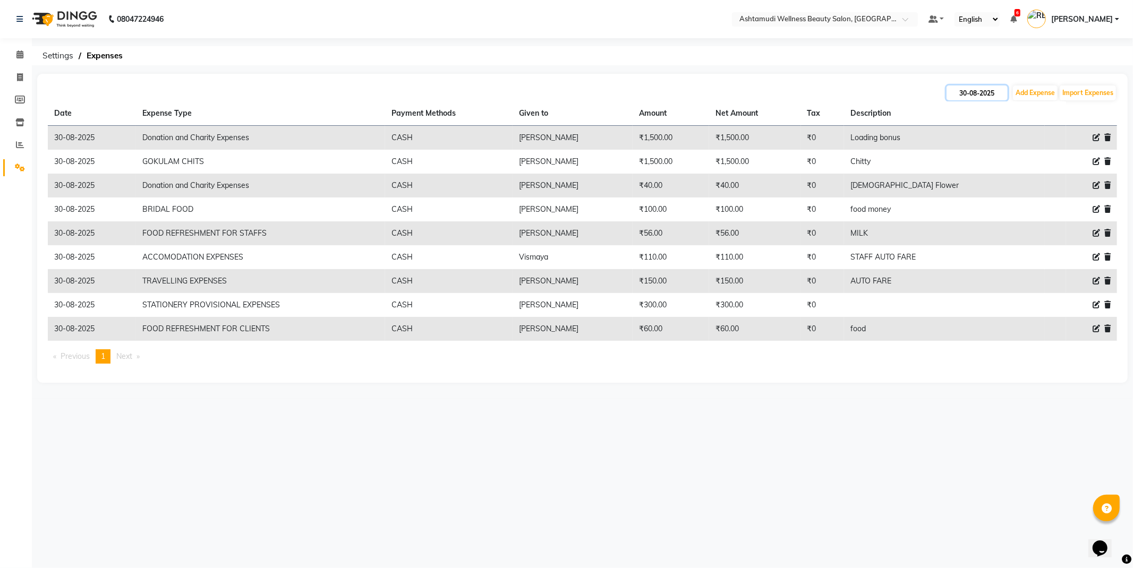
click at [984, 93] on input "30-08-2025" at bounding box center [977, 93] width 61 height 15
select select "8"
select select "2025"
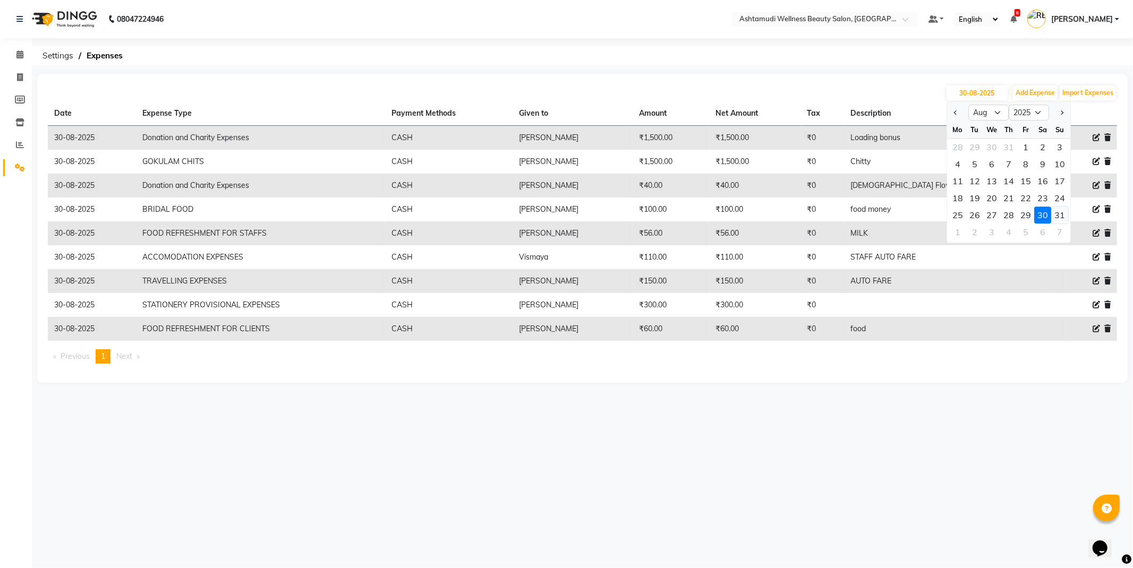
drag, startPoint x: 1063, startPoint y: 218, endPoint x: 1059, endPoint y: 207, distance: 11.4
click at [1061, 218] on div "31" at bounding box center [1059, 215] width 17 height 17
type input "31-08-2025"
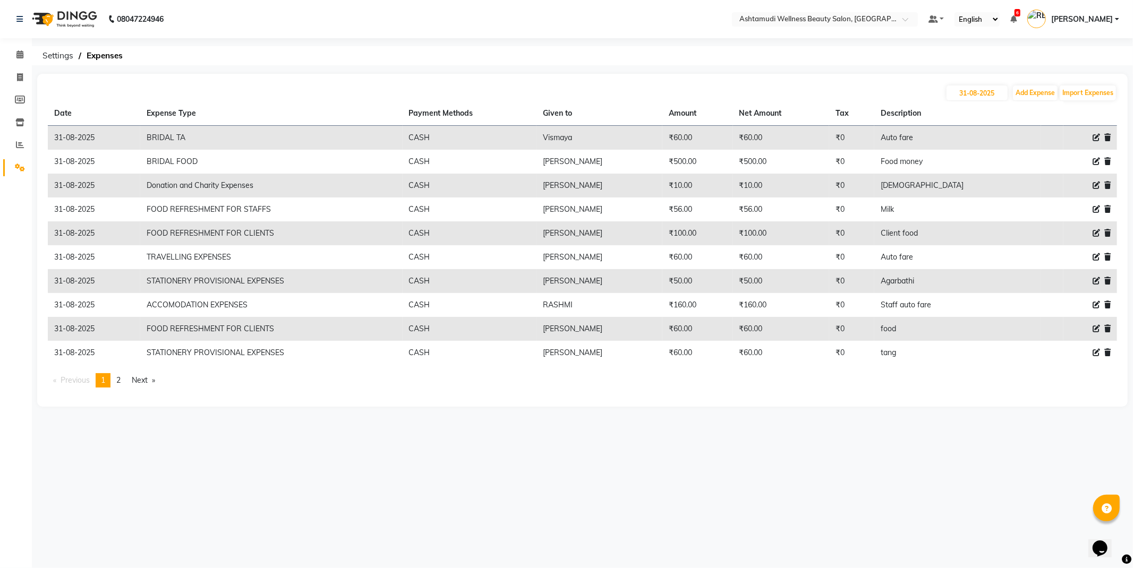
click at [124, 382] on link "page 2" at bounding box center [118, 380] width 15 height 14
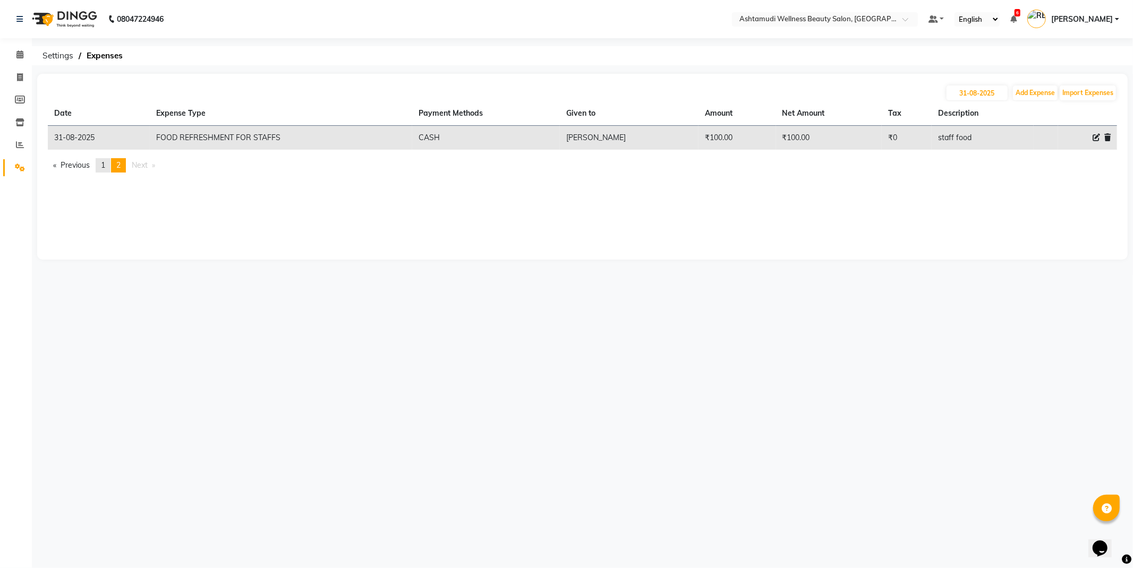
click at [103, 166] on span "1" at bounding box center [103, 165] width 4 height 10
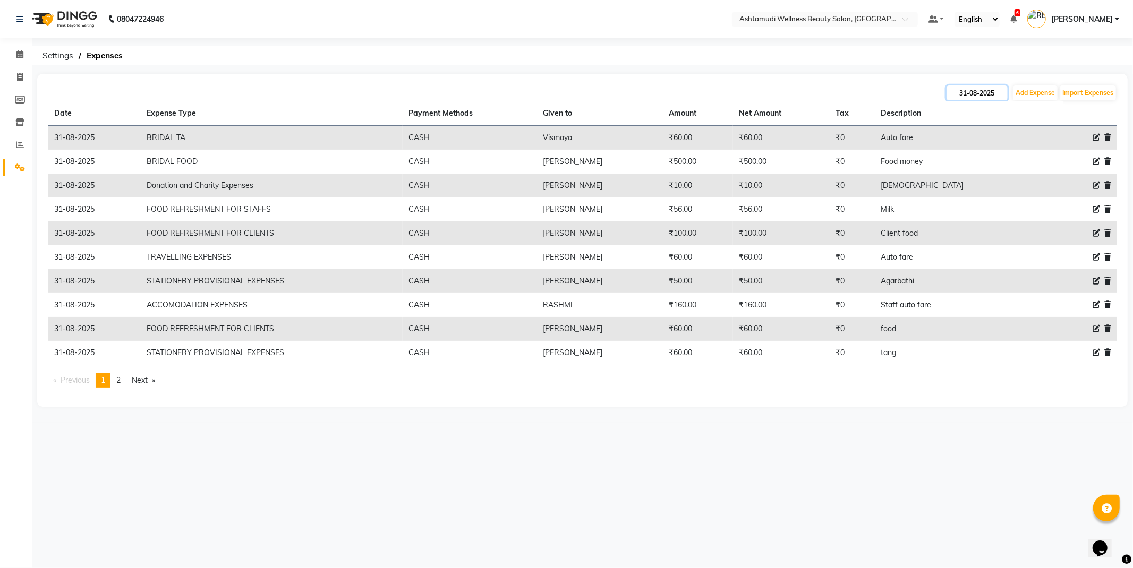
click at [963, 88] on input "31-08-2025" at bounding box center [977, 93] width 61 height 15
select select "8"
select select "2025"
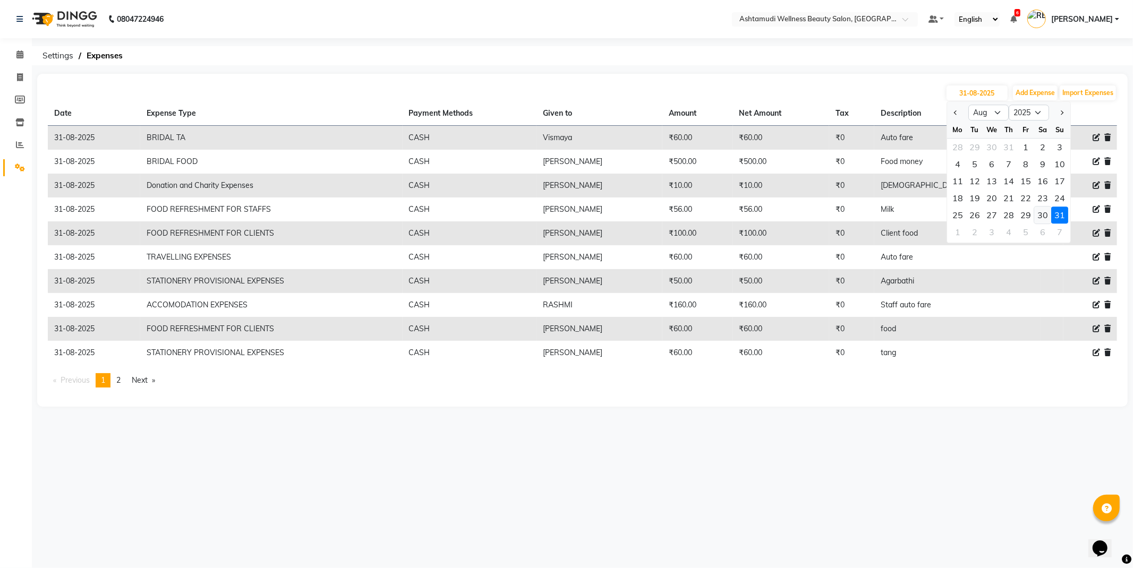
click at [1038, 214] on div "30" at bounding box center [1042, 215] width 17 height 17
type input "30-08-2025"
